Goal: Find specific page/section: Find specific page/section

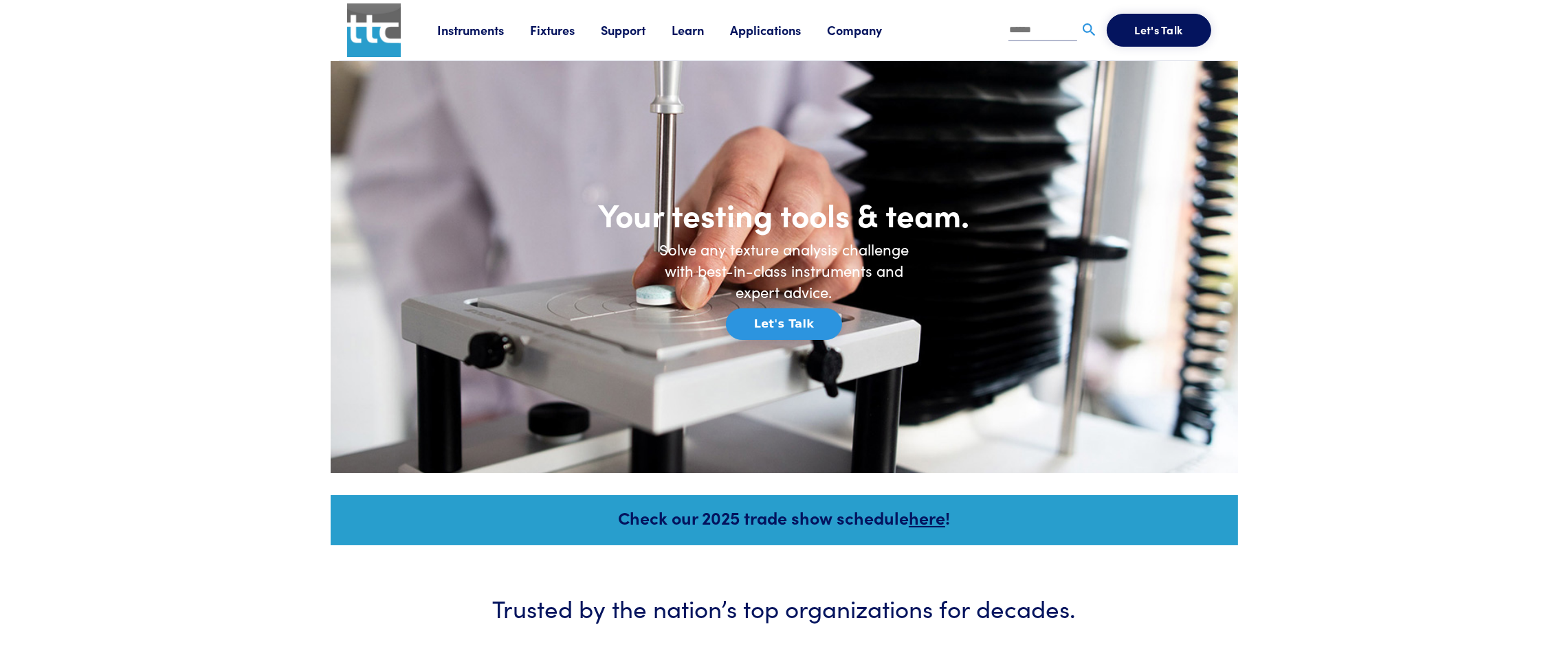
click at [1034, 31] on input "text" at bounding box center [1043, 30] width 68 height 20
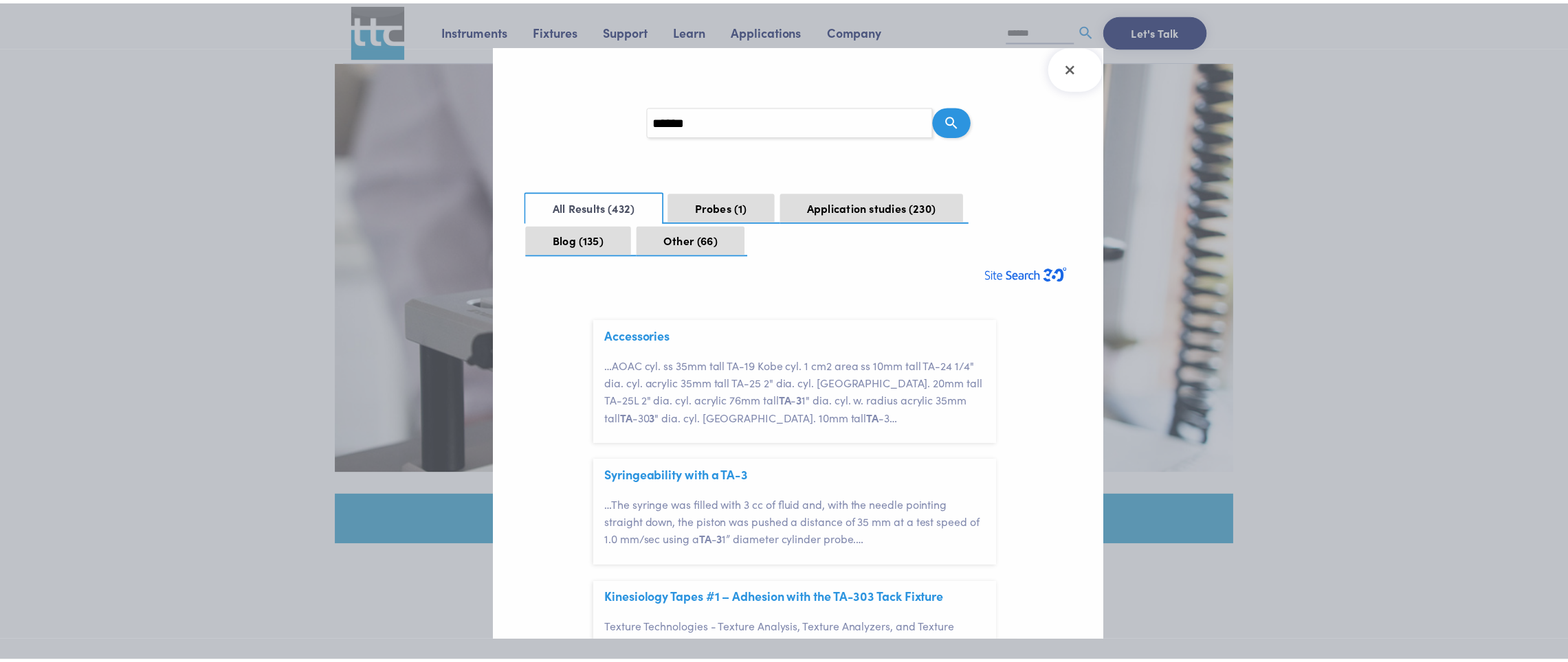
scroll to position [40, 0]
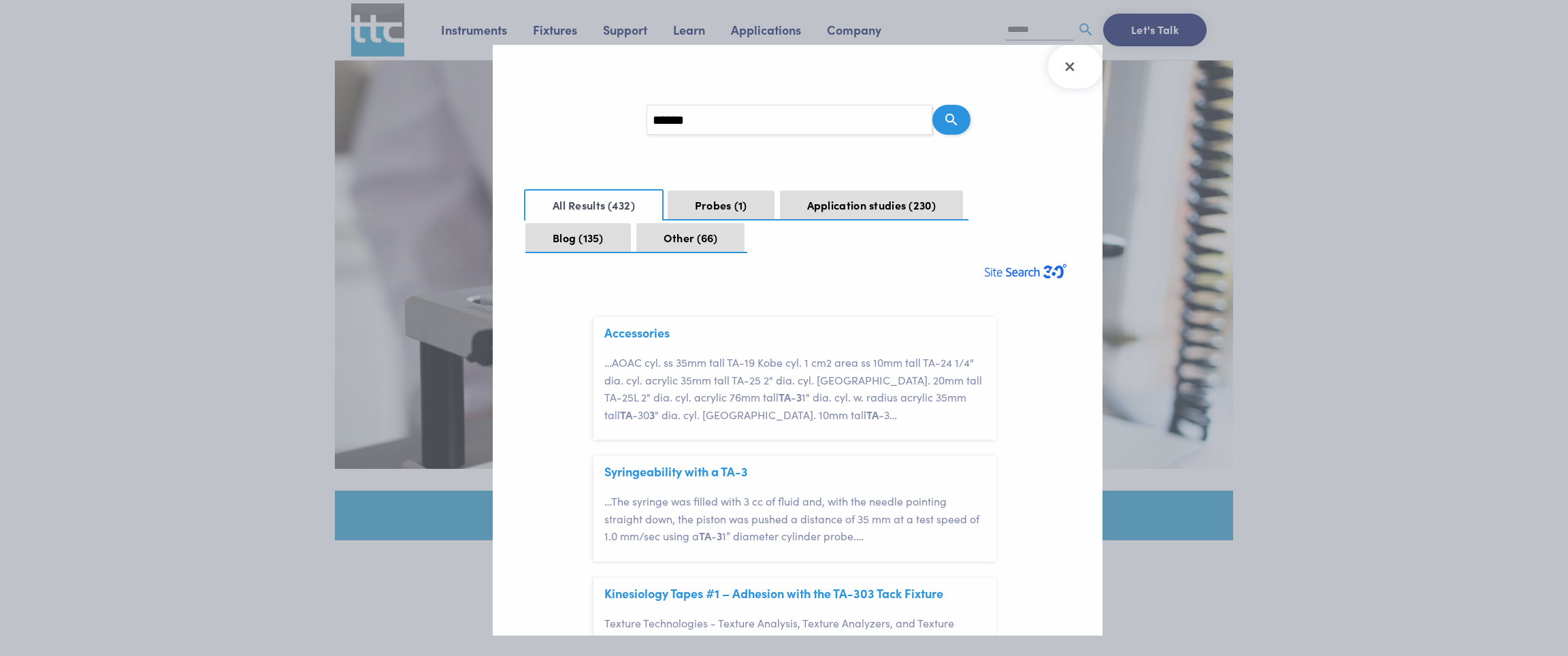
click at [1031, 36] on div at bounding box center [784, 328] width 1568 height 656
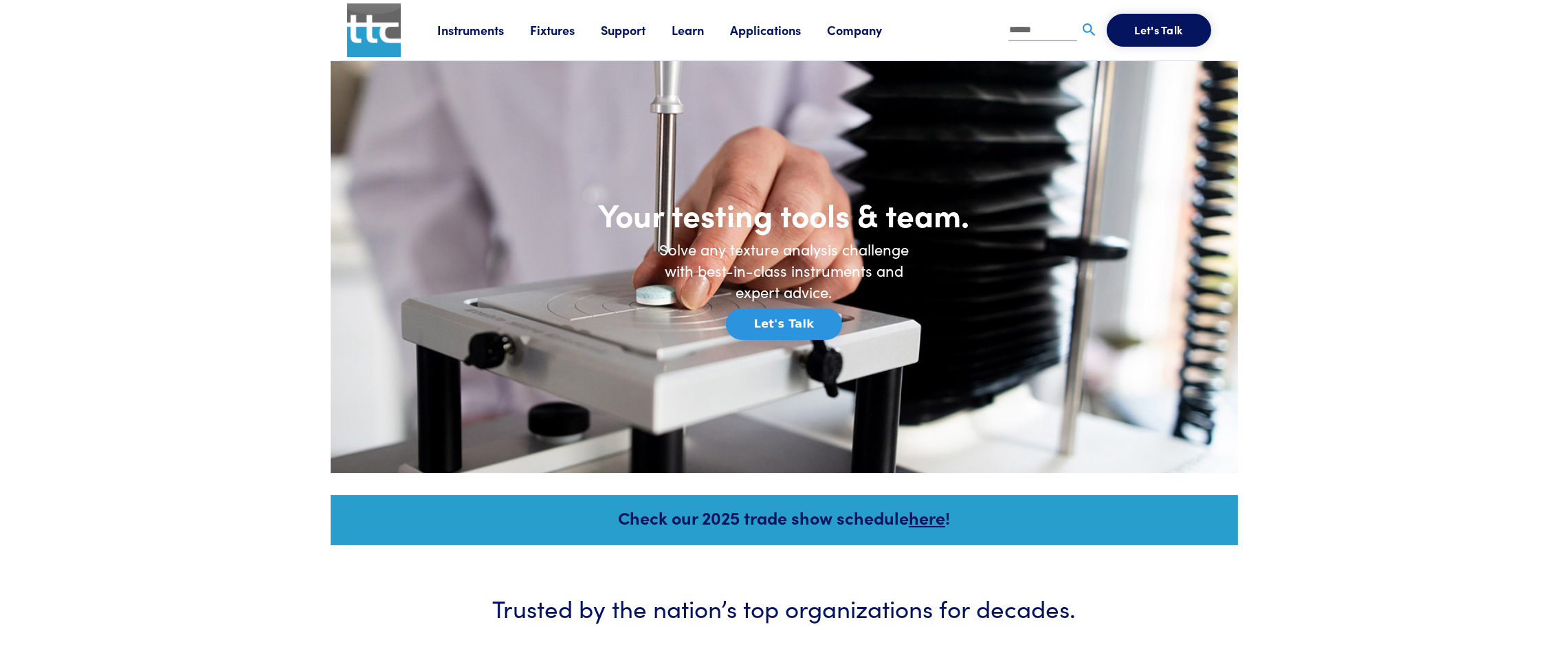
click at [1042, 33] on input "******" at bounding box center [1043, 30] width 68 height 20
type input "******"
click at [1045, 31] on img at bounding box center [1088, 29] width 17 height 17
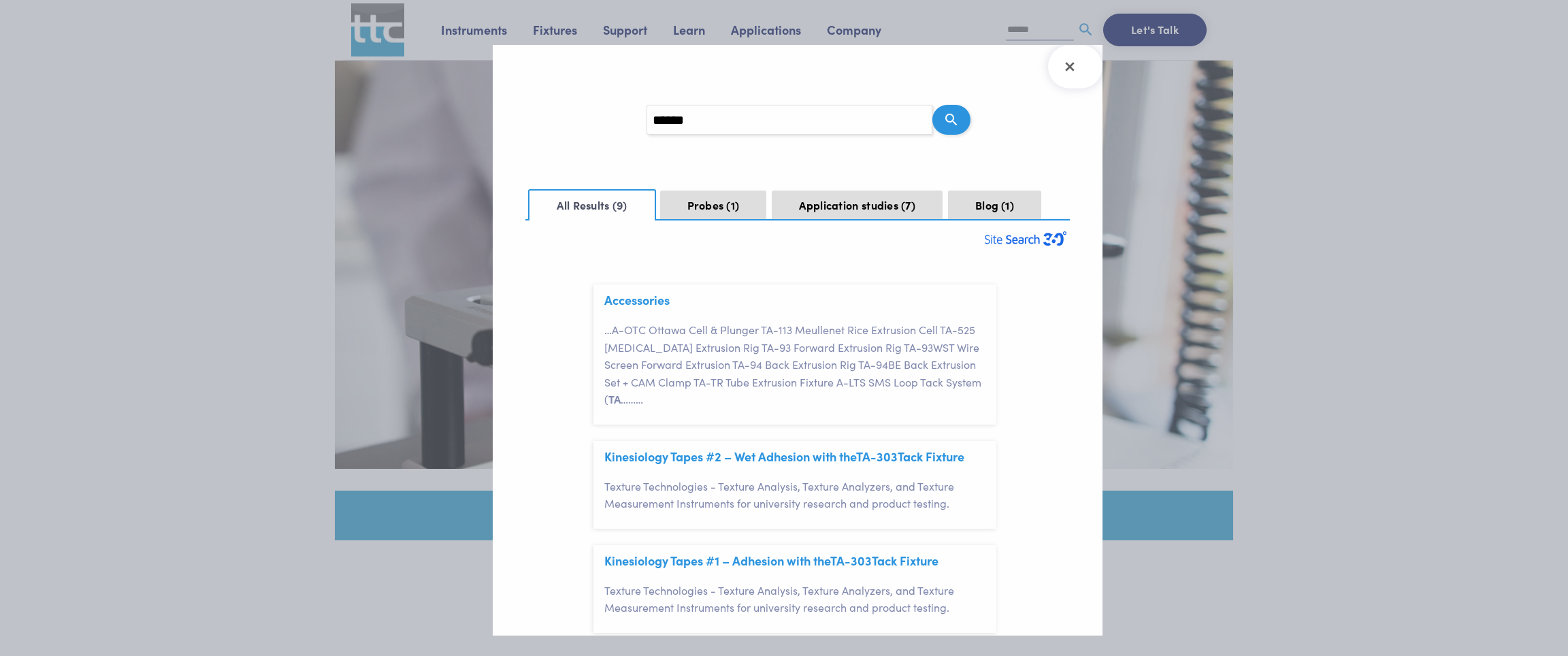
scroll to position [204, 0]
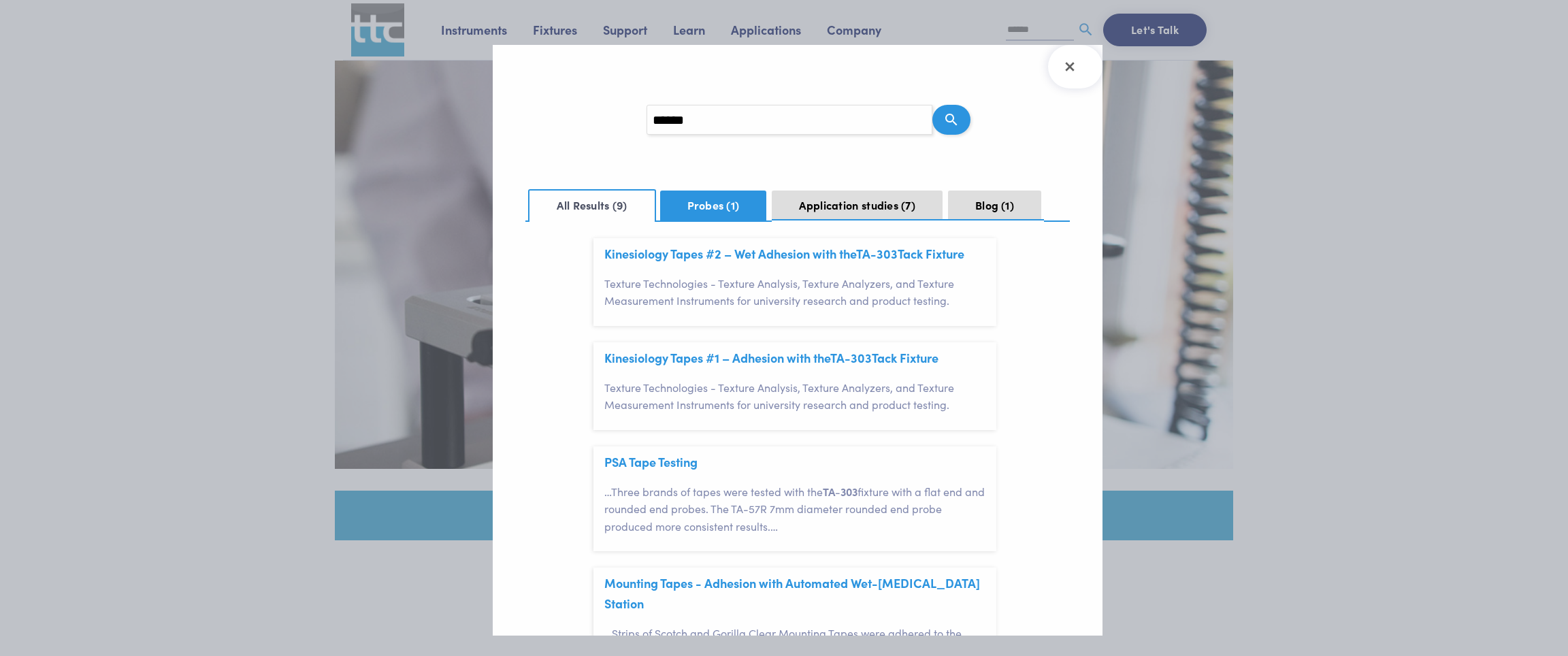
click at [736, 199] on span "1" at bounding box center [732, 205] width 13 height 15
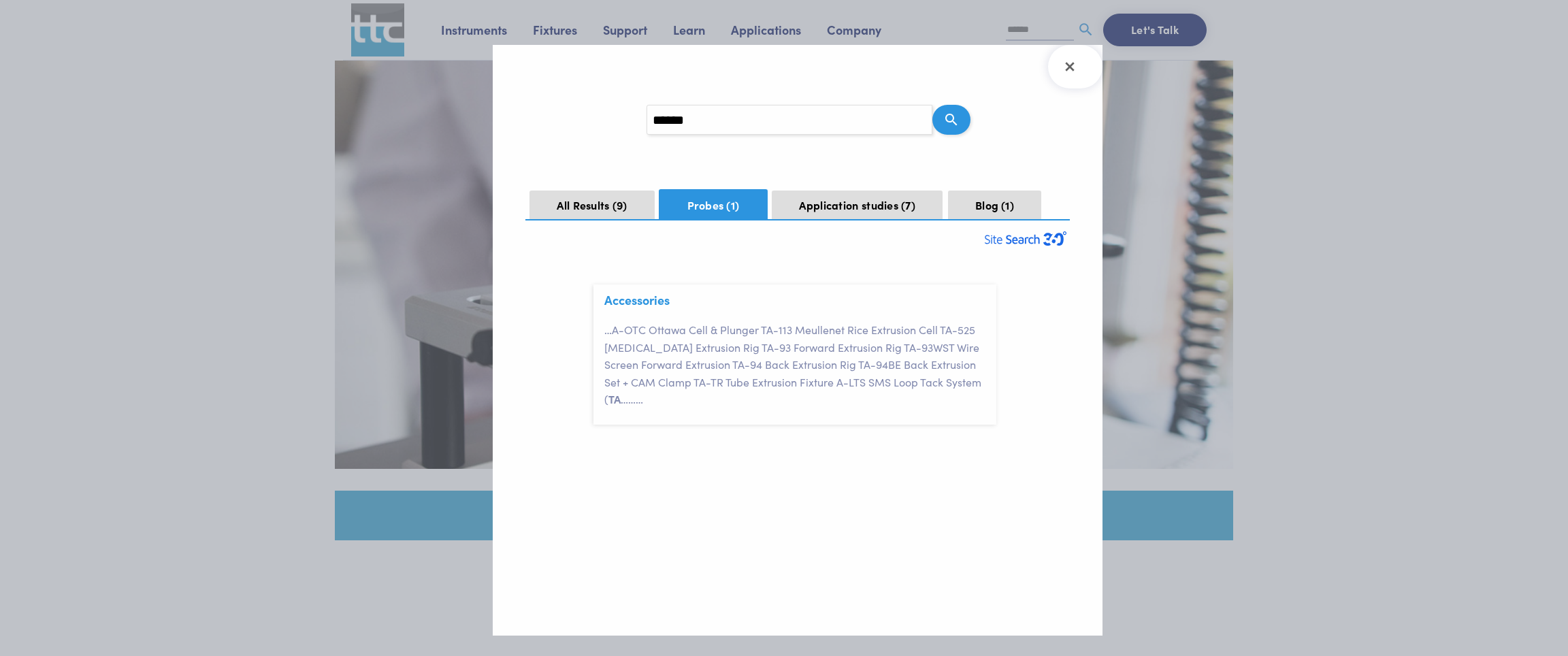
scroll to position [0, 0]
click at [628, 199] on button "All Results 9" at bounding box center [591, 205] width 124 height 30
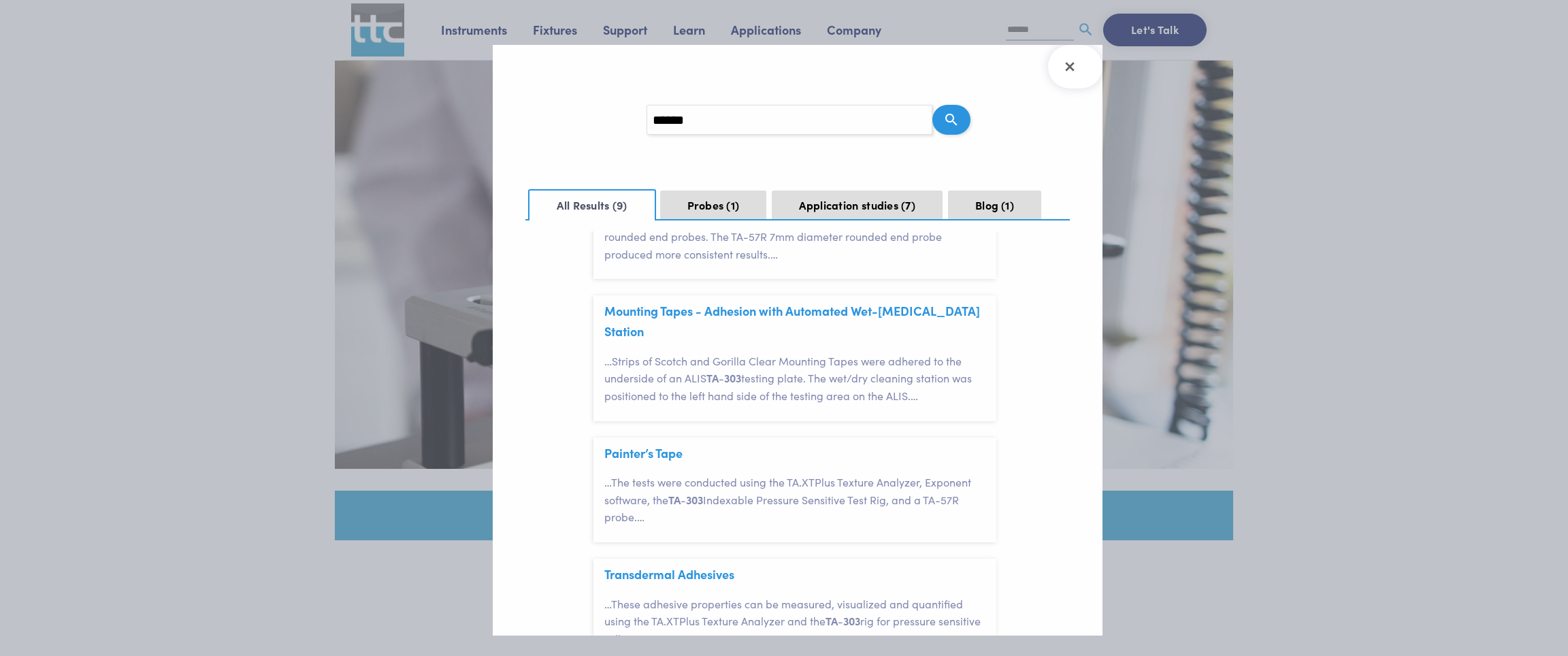
scroll to position [793, 0]
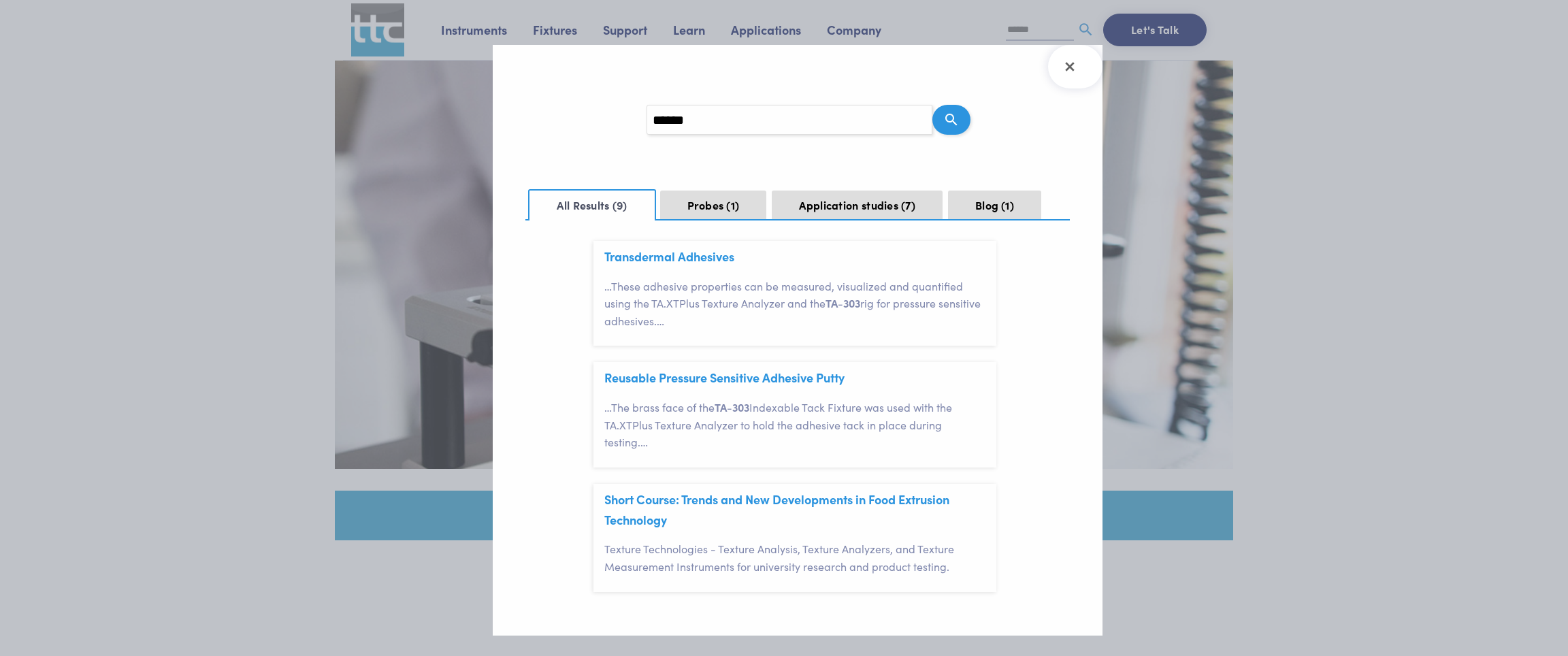
click at [797, 415] on p "… The brass face of the TA - 303 Indexable Tack Fixture was used with the TA.XT…" at bounding box center [800, 424] width 392 height 52
click at [729, 378] on link "Reusable Pressure Sensitive Adhesive Putty" at bounding box center [724, 377] width 240 height 17
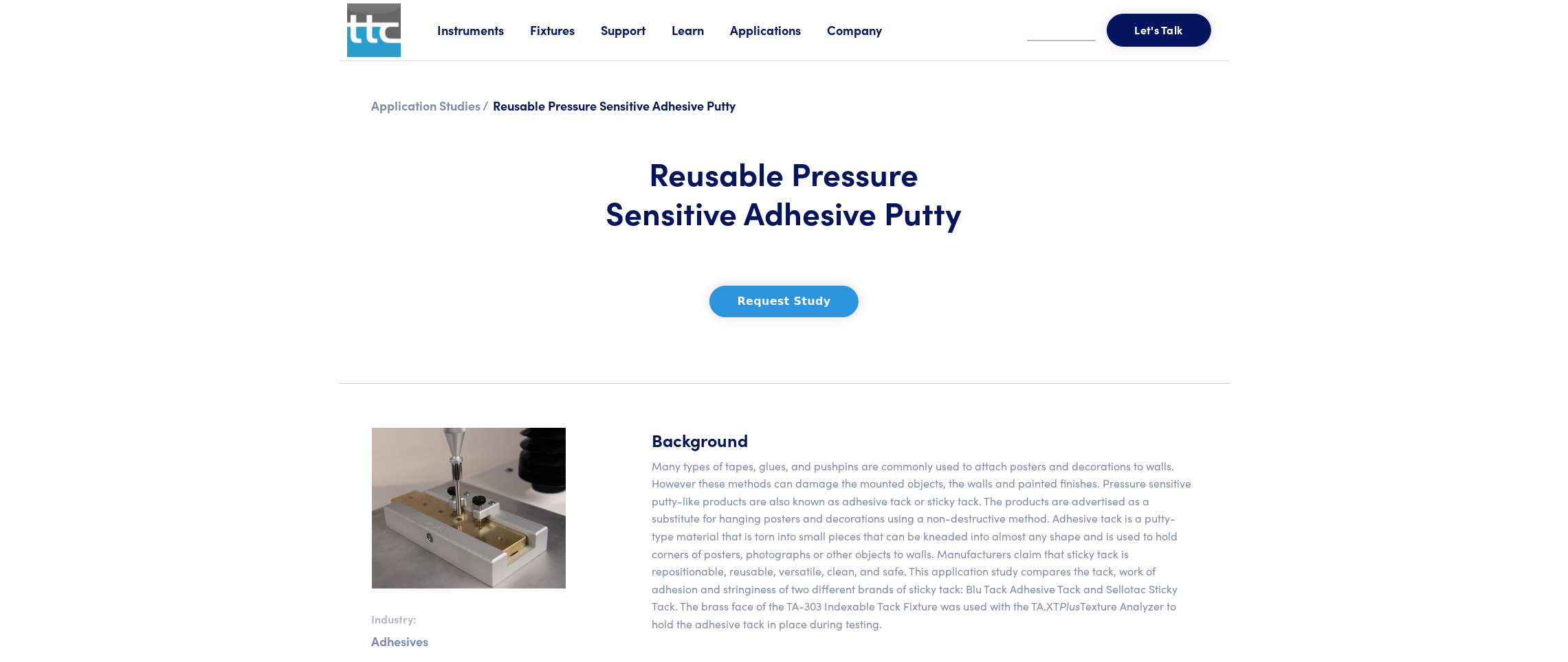
click at [565, 33] on link "Fixtures" at bounding box center [565, 29] width 71 height 17
click at [442, 82] on link "Probes & Fixtures" at bounding box center [429, 91] width 98 height 20
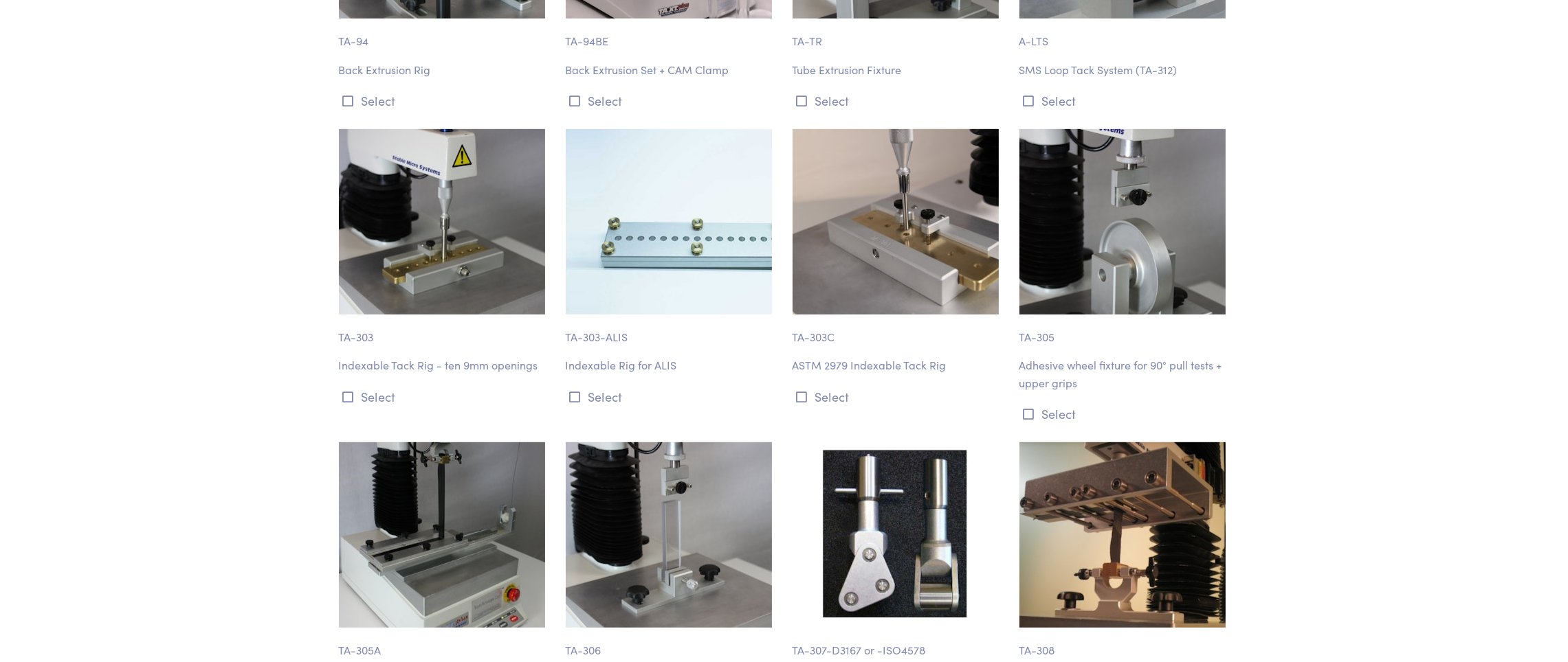
scroll to position [8760, 0]
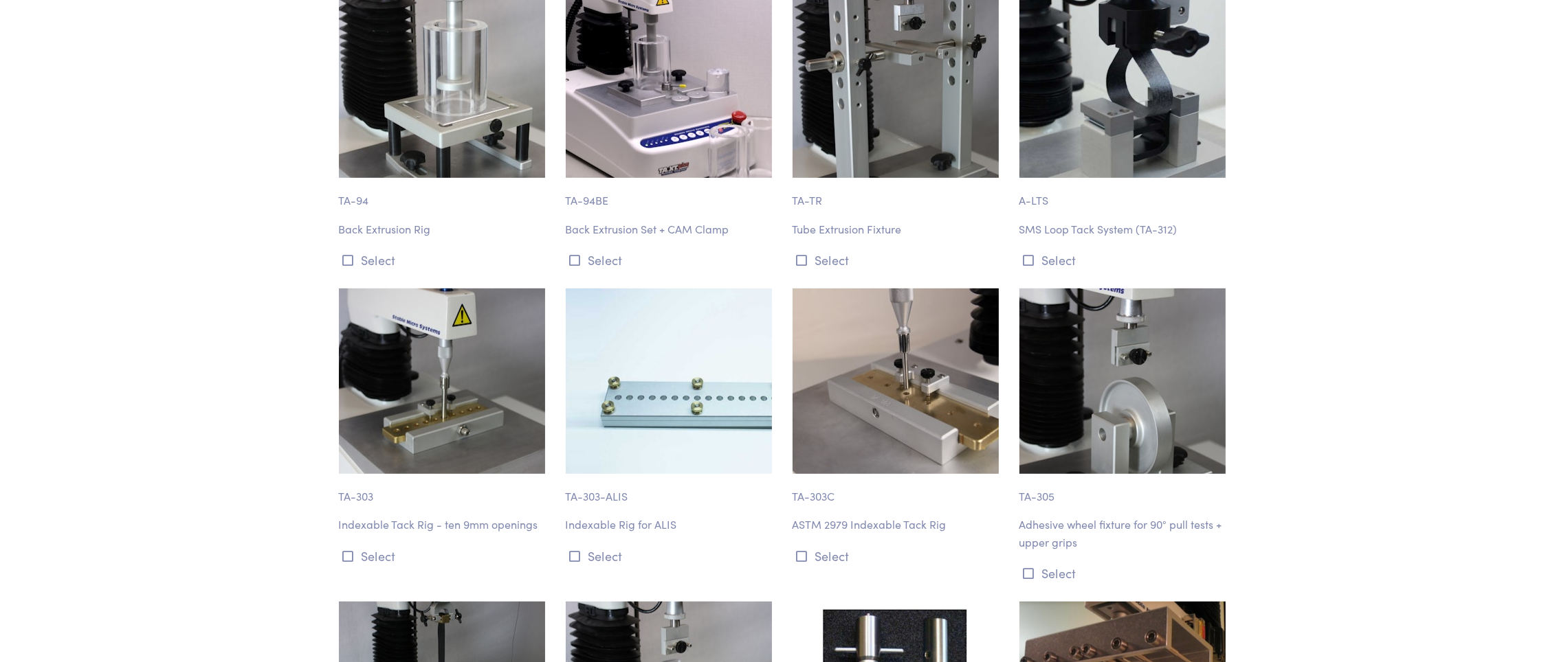
click at [436, 337] on img at bounding box center [441, 381] width 206 height 186
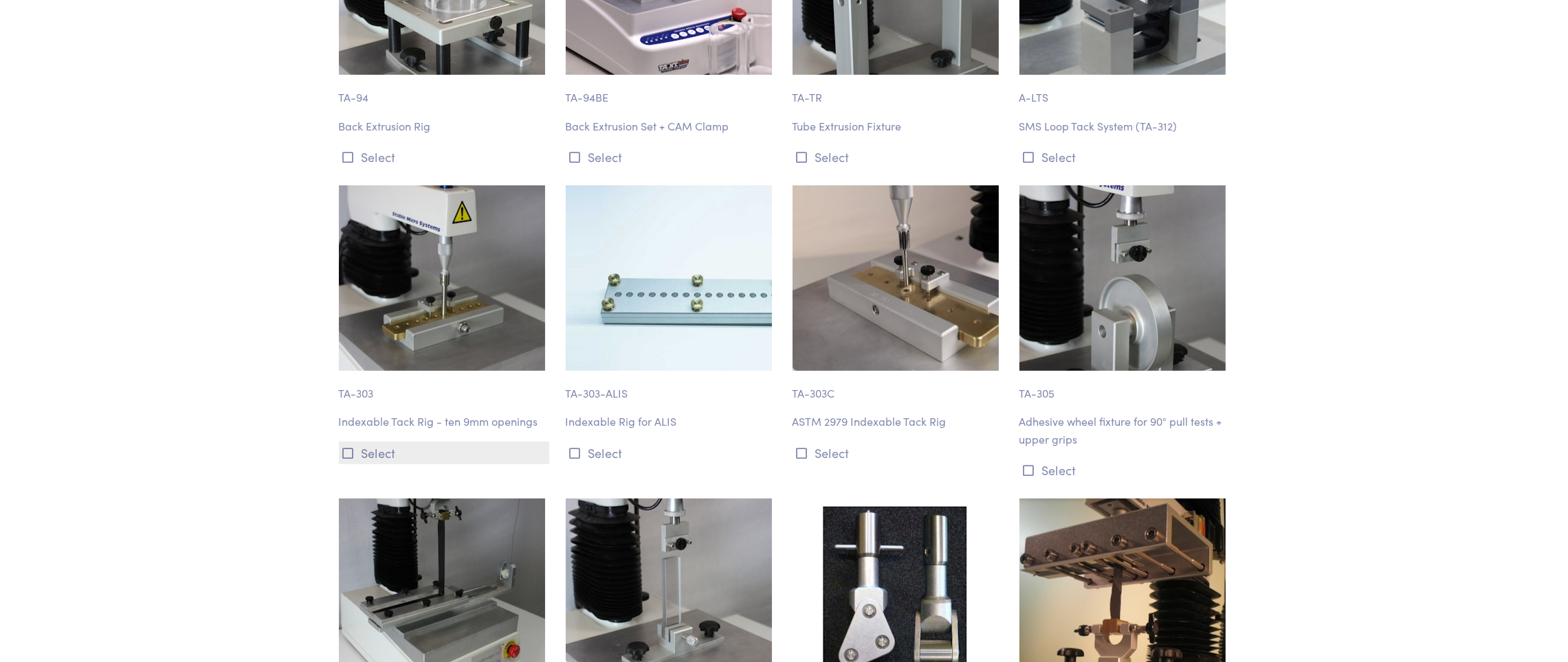
click at [349, 447] on icon at bounding box center [349, 453] width 11 height 12
click at [413, 246] on img at bounding box center [441, 278] width 206 height 186
drag, startPoint x: 339, startPoint y: 332, endPoint x: 430, endPoint y: 332, distance: 91.0
click at [430, 413] on p "Indexable Tack Rig - ten 9mm openings" at bounding box center [444, 422] width 210 height 18
copy p "Indexable Tack Rig"
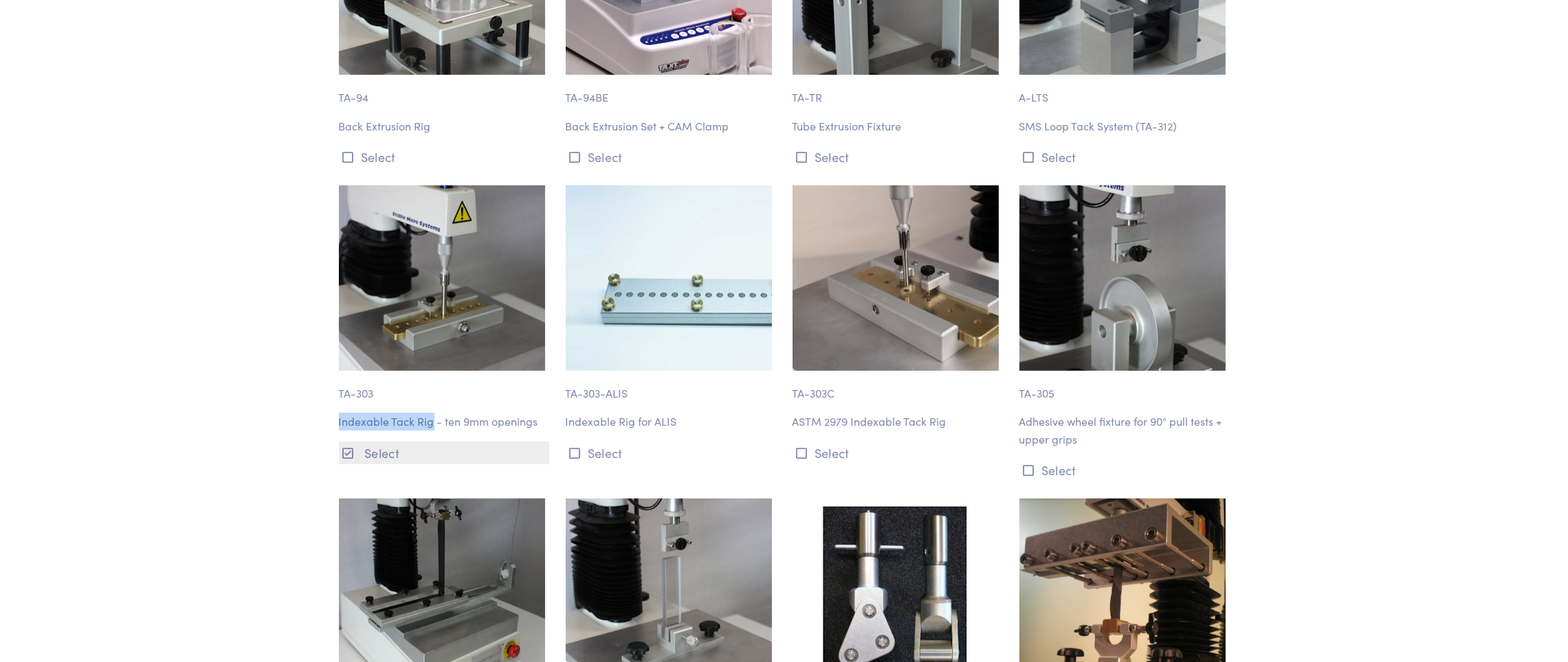
click at [439, 442] on button "Select" at bounding box center [444, 454] width 210 height 23
click at [385, 413] on p "Indexable Tack Rig - ten 9mm openings" at bounding box center [444, 422] width 210 height 18
drag, startPoint x: 386, startPoint y: 331, endPoint x: 340, endPoint y: 327, distance: 46.2
click at [340, 413] on p "Indexable Tack Rig - ten 9mm openings" at bounding box center [444, 422] width 210 height 18
copy p "Indexable"
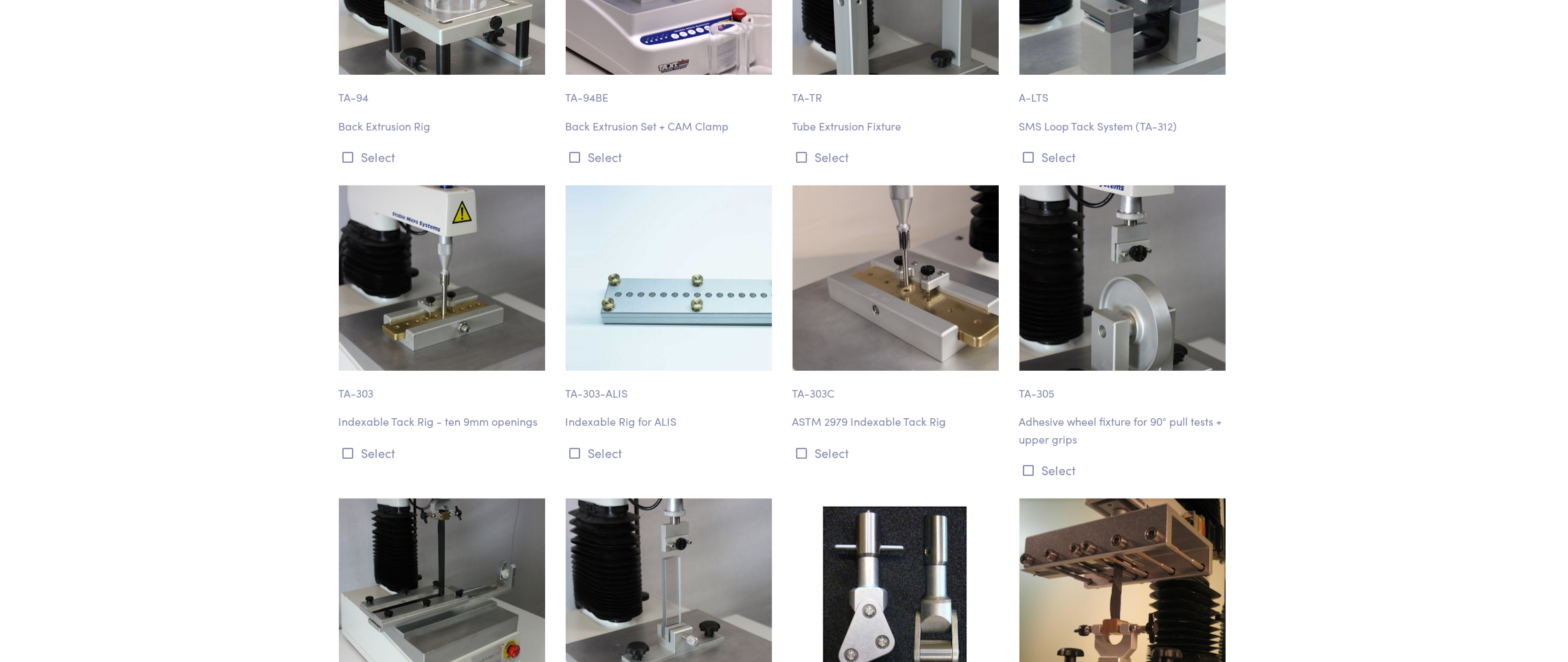
click at [526, 371] on p "TA-303" at bounding box center [444, 387] width 210 height 32
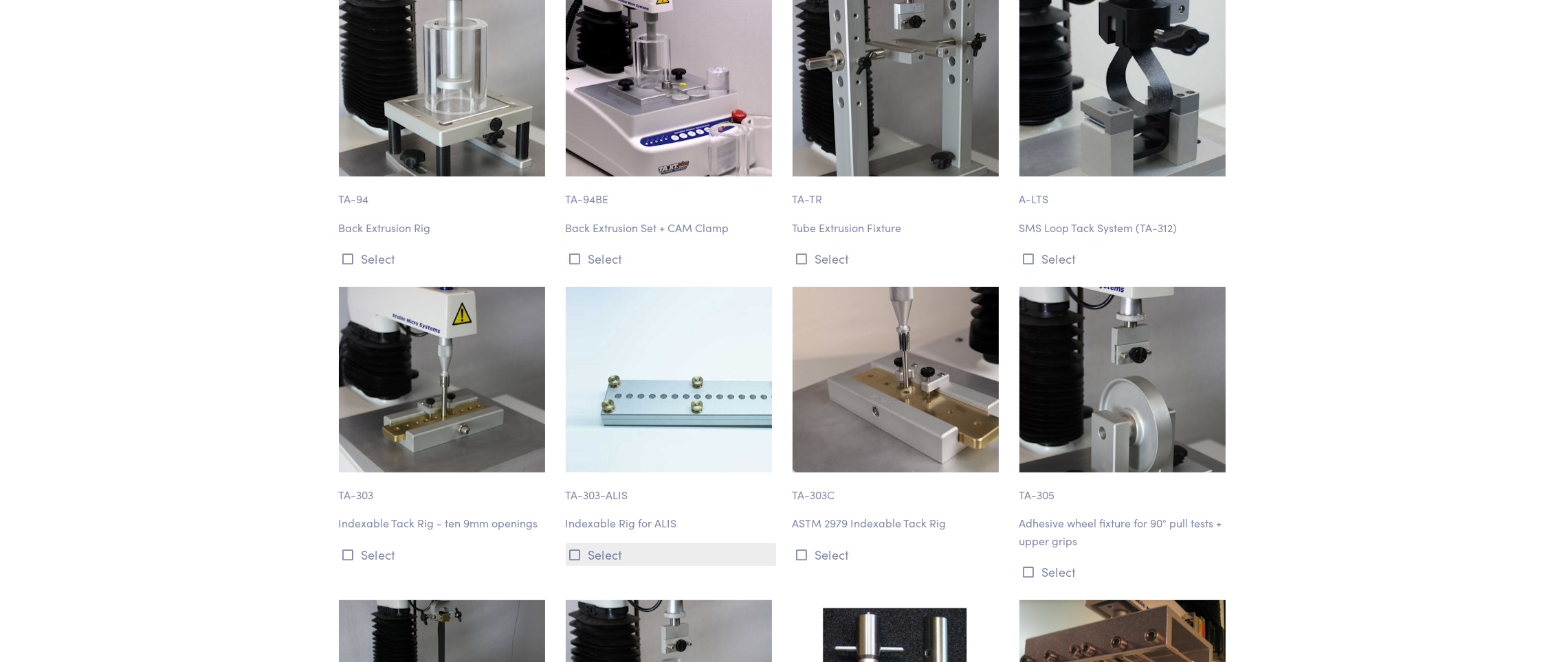
scroll to position [8760, 0]
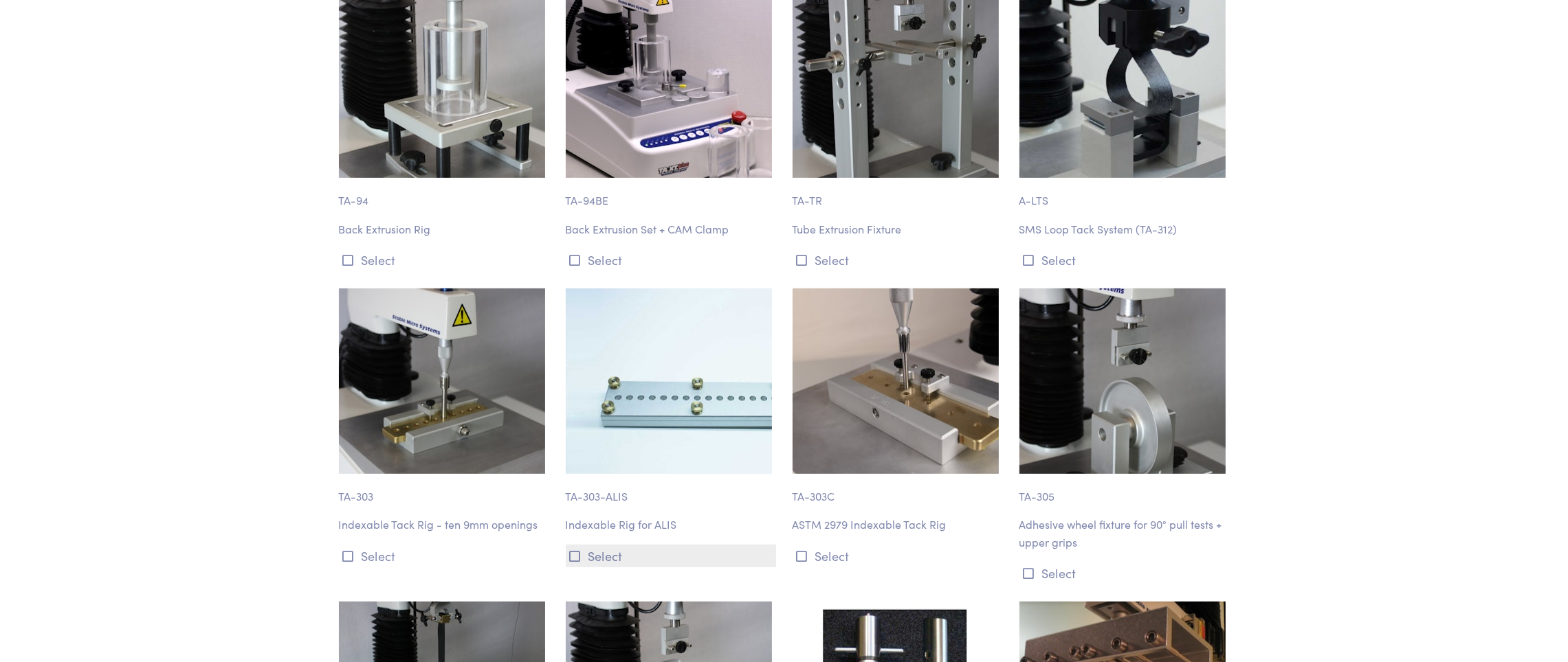
click at [575, 550] on icon at bounding box center [576, 556] width 11 height 12
click at [352, 550] on icon at bounding box center [349, 556] width 11 height 12
click at [802, 550] on icon at bounding box center [802, 556] width 11 height 12
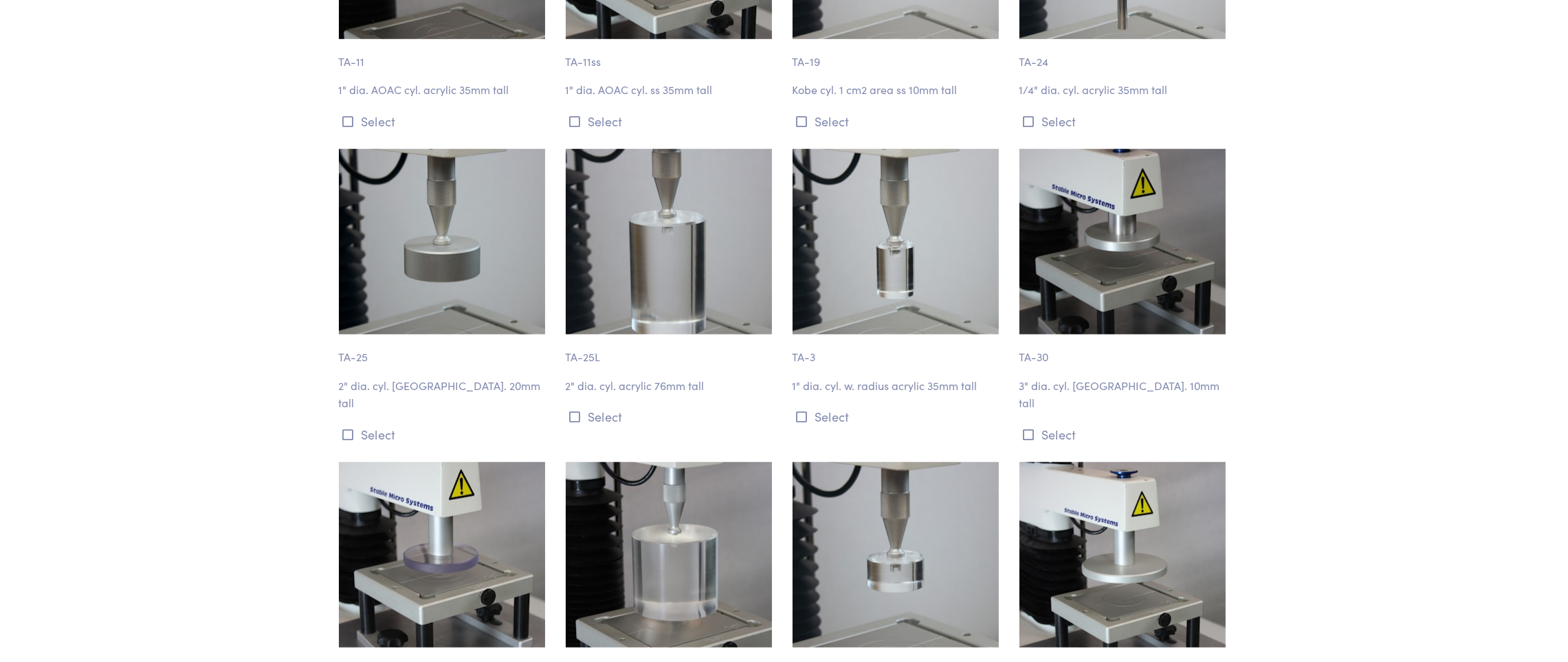
scroll to position [1752, 0]
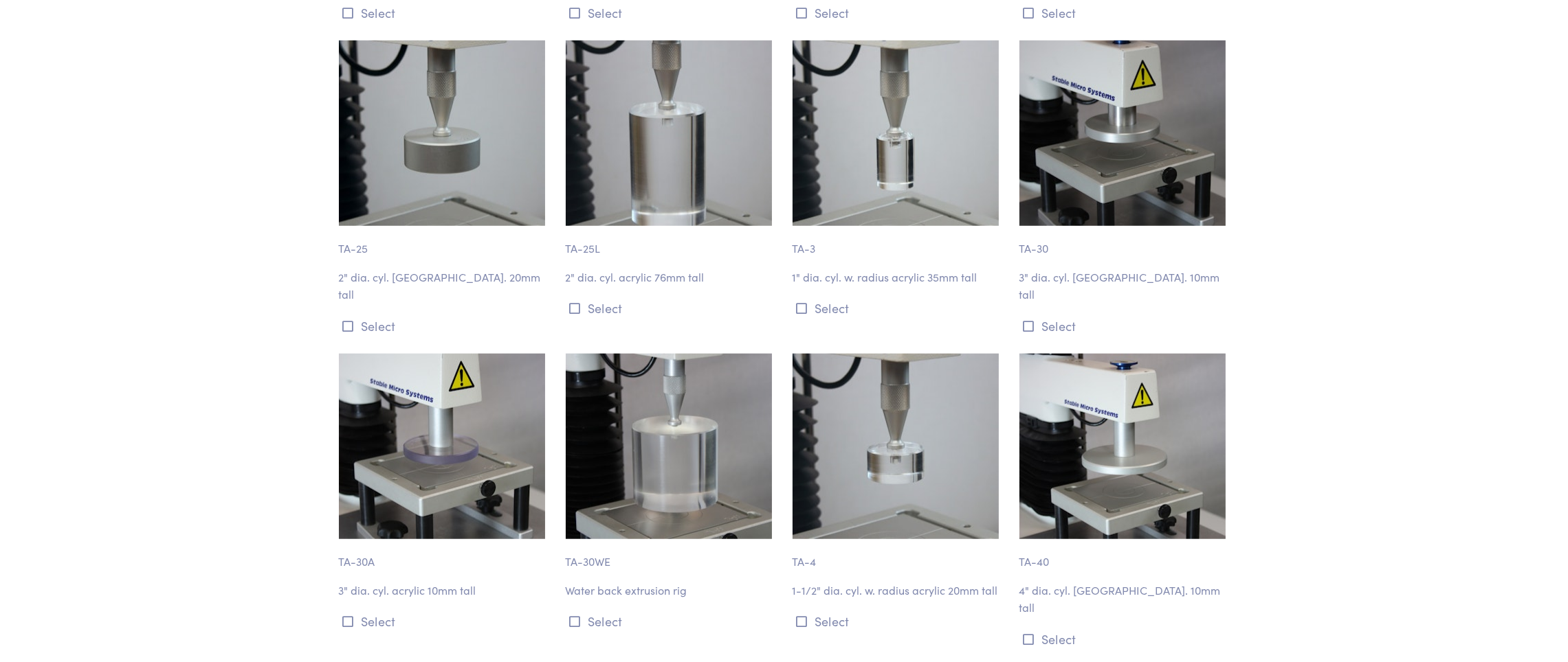
click at [473, 451] on img at bounding box center [441, 447] width 206 height 186
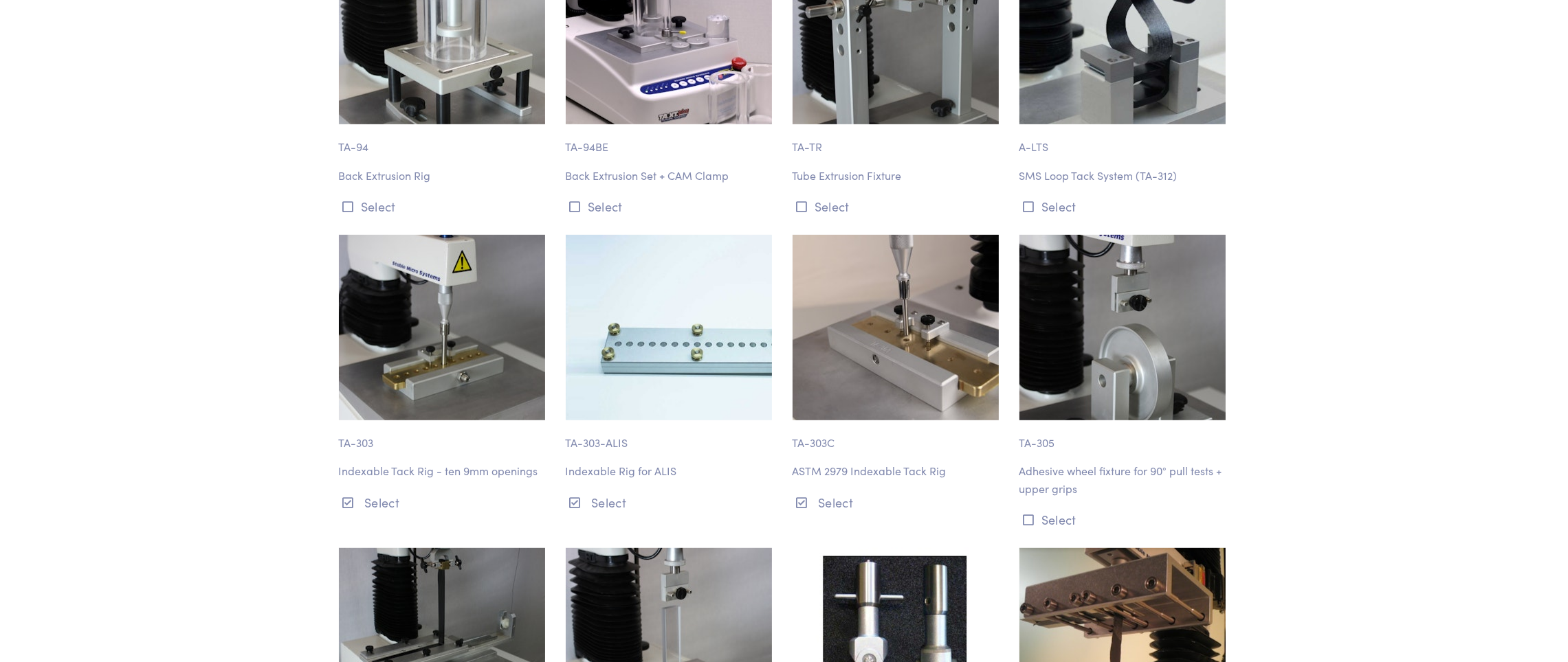
scroll to position [8862, 0]
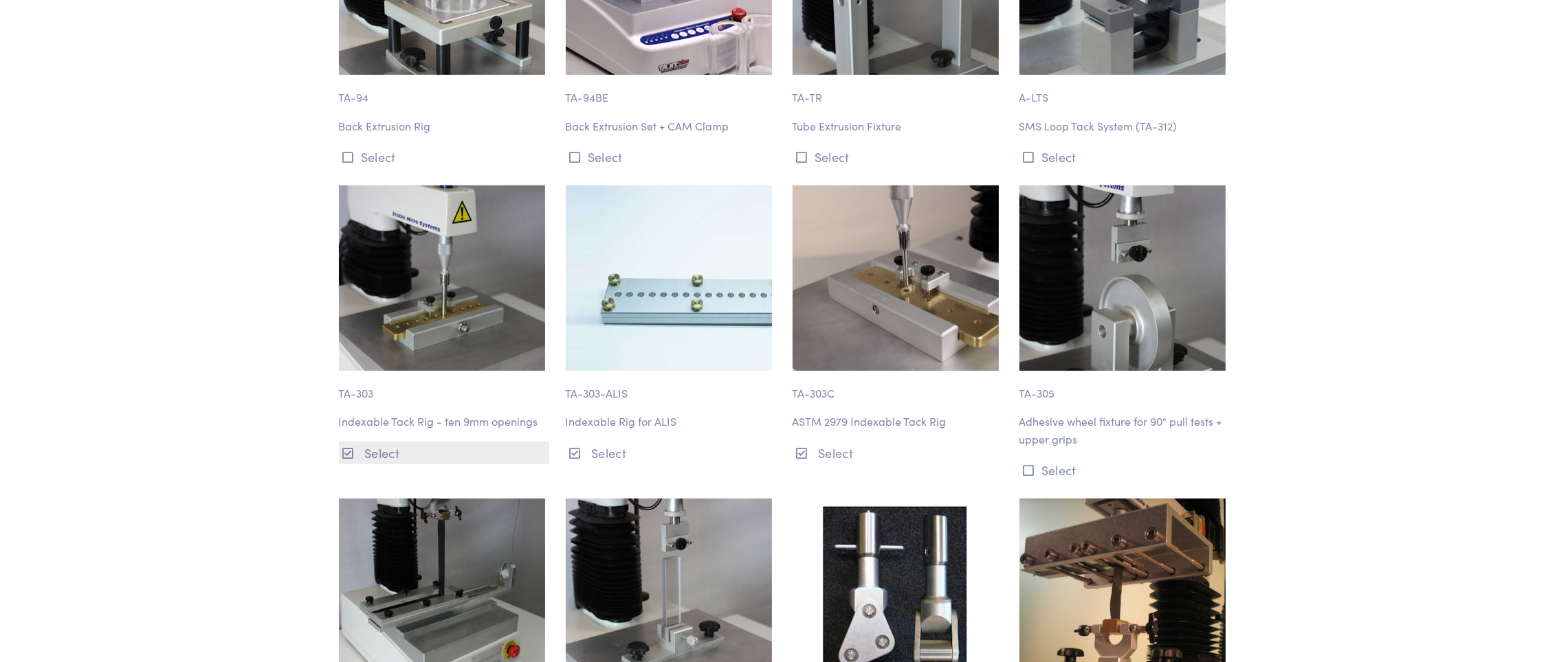
click at [530, 442] on button "Select" at bounding box center [444, 454] width 210 height 23
click at [518, 413] on p "Indexable Tack Rig - ten 9mm openings" at bounding box center [444, 422] width 210 height 18
click at [394, 413] on p "Indexable Tack Rig - ten 9mm openings" at bounding box center [444, 422] width 210 height 18
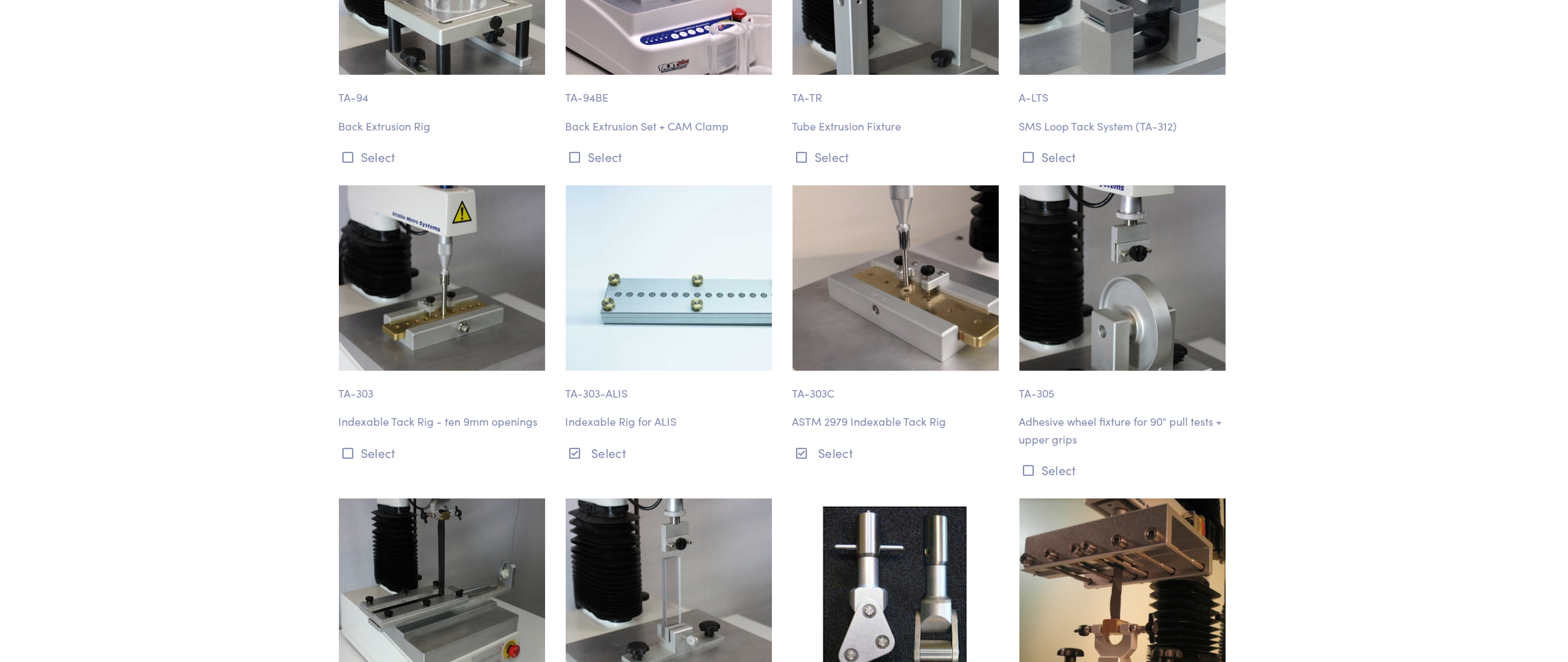
click at [419, 371] on p "TA-303" at bounding box center [444, 387] width 210 height 32
click at [744, 345] on div "TA-303-ALIS Indexable Rig for ALIS Select" at bounding box center [670, 334] width 226 height 297
drag, startPoint x: 564, startPoint y: 327, endPoint x: 761, endPoint y: 326, distance: 197.0
click at [761, 326] on div "TA-303-ALIS Indexable Rig for ALIS Select" at bounding box center [670, 334] width 226 height 297
click at [737, 442] on button "Select" at bounding box center [670, 454] width 210 height 23
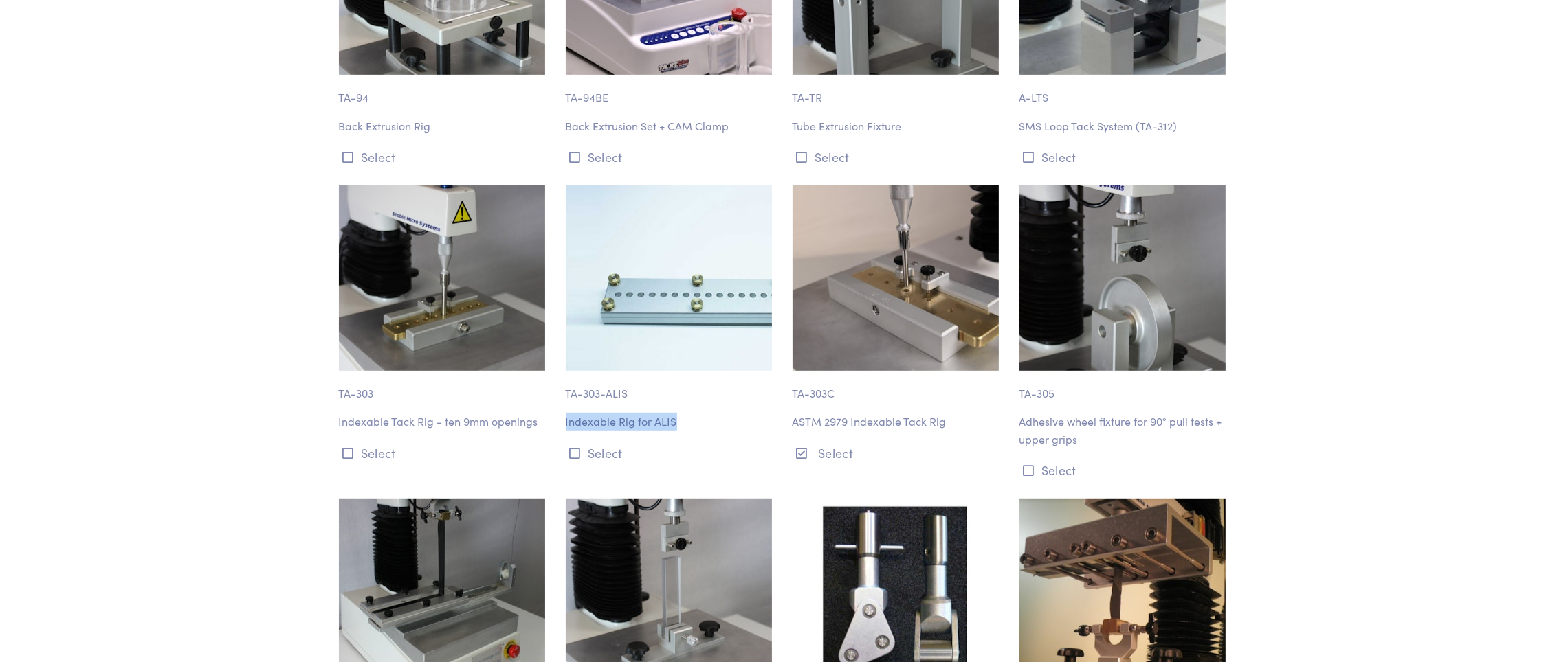
click at [721, 314] on div "TA-303-ALIS Indexable Rig for ALIS Select" at bounding box center [670, 334] width 226 height 297
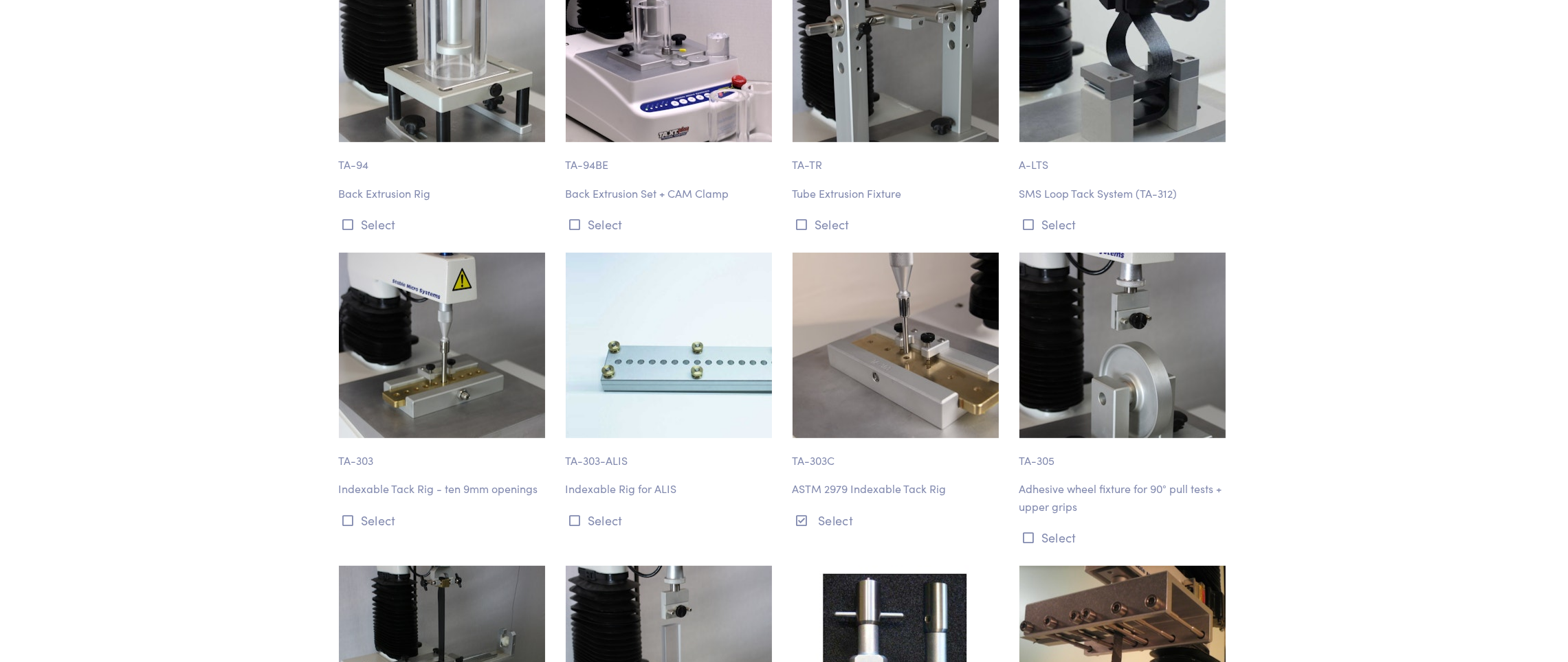
scroll to position [8760, 0]
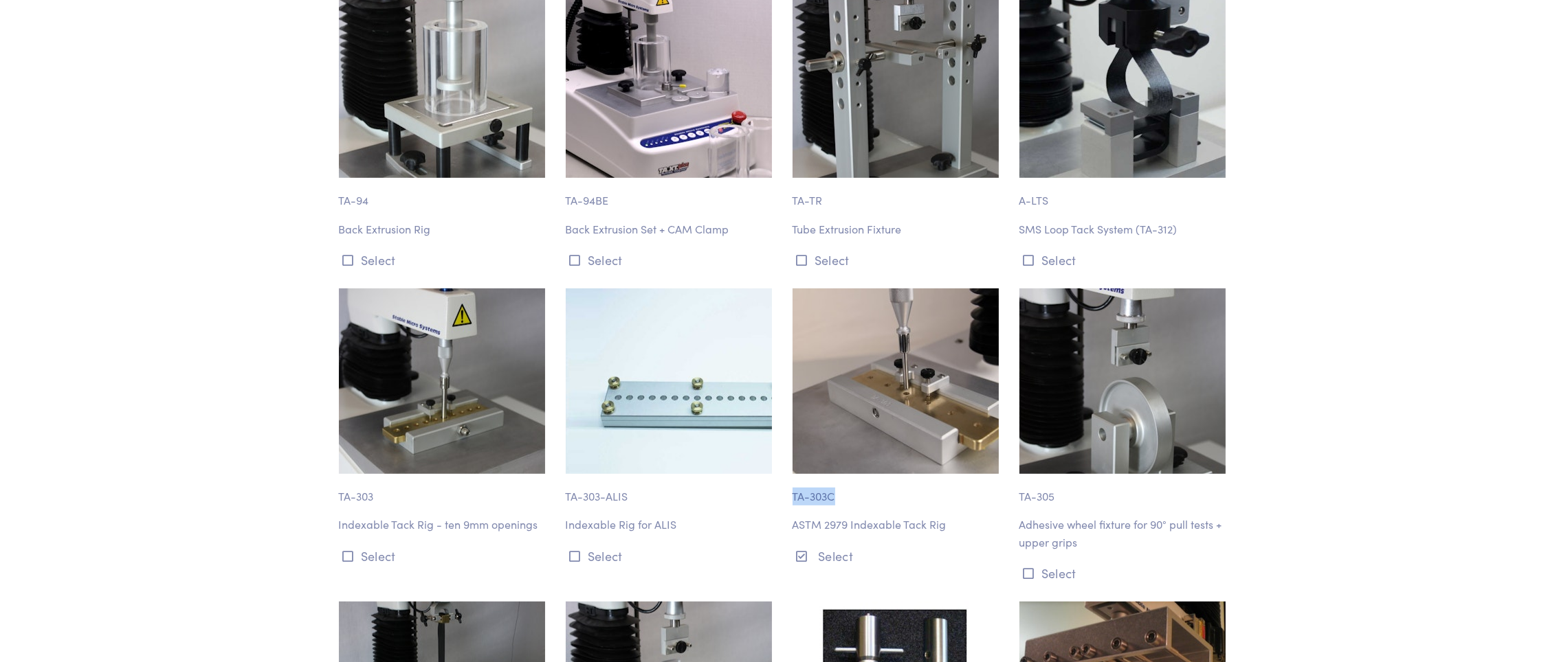
drag, startPoint x: 790, startPoint y: 402, endPoint x: 859, endPoint y: 401, distance: 69.0
click at [859, 401] on div "TA-303C ASTM 2979 Indexable Tack Rig Select" at bounding box center [898, 436] width 226 height 297
click at [887, 474] on p "TA-303C" at bounding box center [898, 489] width 210 height 32
